Goal: Transaction & Acquisition: Purchase product/service

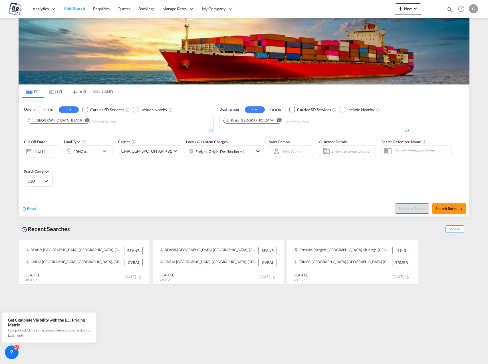
click at [277, 122] on md-icon "Remove" at bounding box center [279, 120] width 4 height 4
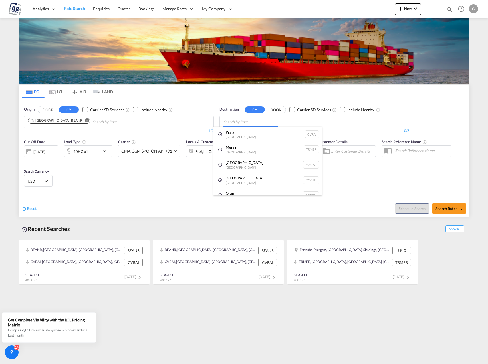
click at [270, 123] on body "Analytics Dashboard Rate Search Enquiries Quotes Bookings" at bounding box center [244, 182] width 488 height 364
paste input "[GEOGRAPHIC_DATA]"
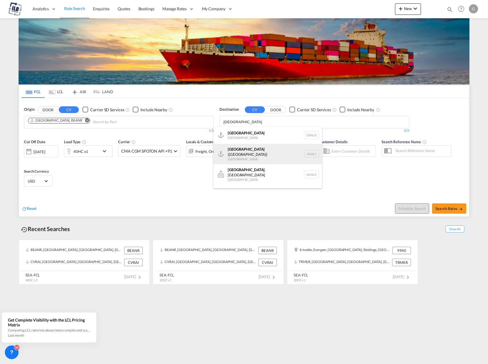
type input "[GEOGRAPHIC_DATA]"
click at [262, 153] on div "Alexandria ([GEOGRAPHIC_DATA]) [GEOGRAPHIC_DATA] EGALY" at bounding box center [268, 154] width 109 height 21
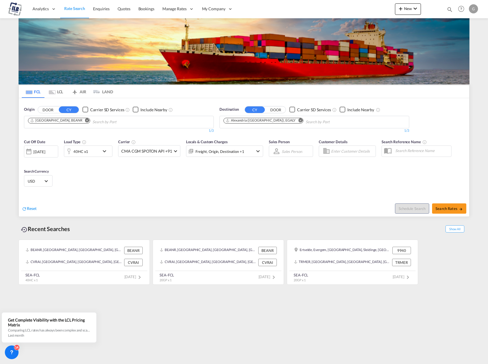
drag, startPoint x: 443, startPoint y: 208, endPoint x: 152, endPoint y: 202, distance: 291.4
click at [456, 207] on span "Search Rates" at bounding box center [449, 208] width 27 height 5
type input "BEANR to EGALY / [DATE]"
